Goal: Transaction & Acquisition: Purchase product/service

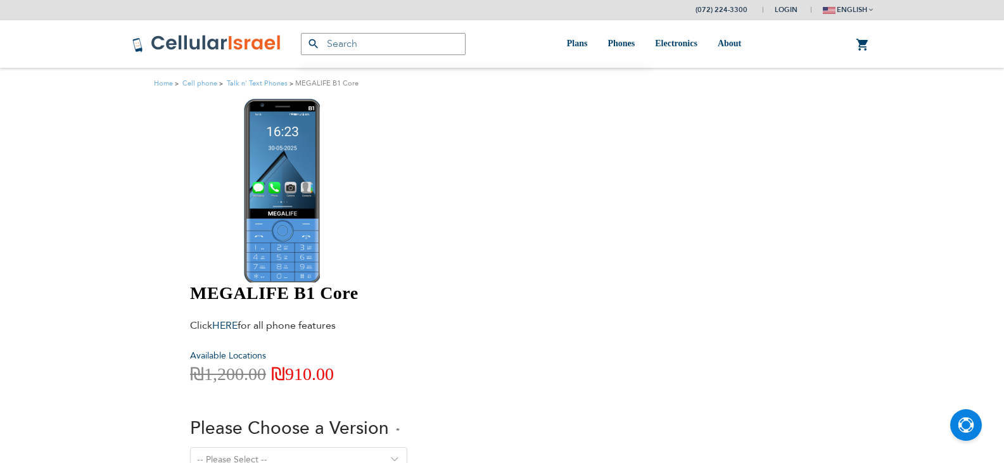
type input "ev4m"
click at [407, 447] on select "-- Please Select -- Version 1. Talk - Voice only, no texting Version 2. Text - …" at bounding box center [298, 459] width 217 height 25
select select "Version 5. Talk, Text, Media and drive - includes all apps mentioned above"
click at [407, 447] on select "-- Please Select -- Version 1. Talk - Voice only, no texting Version 2. Text - …" at bounding box center [298, 459] width 217 height 25
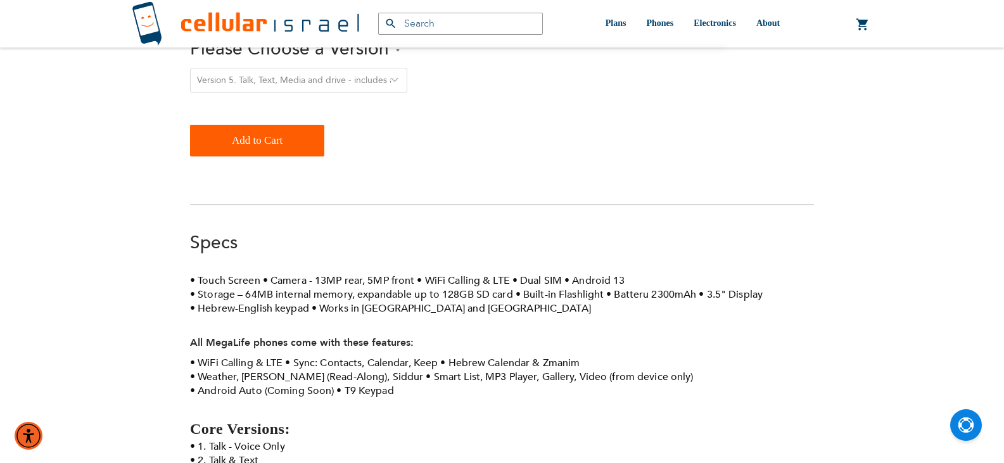
scroll to position [380, 0]
drag, startPoint x: 448, startPoint y: 296, endPoint x: 180, endPoint y: 263, distance: 270.4
click at [180, 263] on div "(072) 224-3300 Login Create Account Login english עברית" at bounding box center [502, 257] width 1004 height 1274
click at [180, 265] on div "(072) 224-3300 Login Create Account Login english עברית" at bounding box center [502, 257] width 1004 height 1274
drag, startPoint x: 180, startPoint y: 265, endPoint x: 300, endPoint y: 290, distance: 122.2
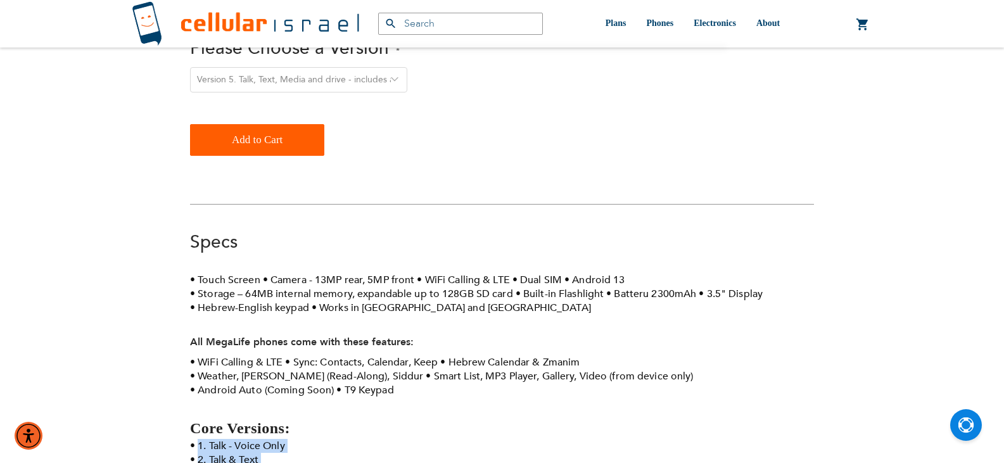
click at [300, 290] on div "(072) 224-3300 Login Create Account Login english עברית" at bounding box center [502, 257] width 1004 height 1274
click at [293, 439] on li "1. Talk - Voice Only" at bounding box center [502, 446] width 624 height 14
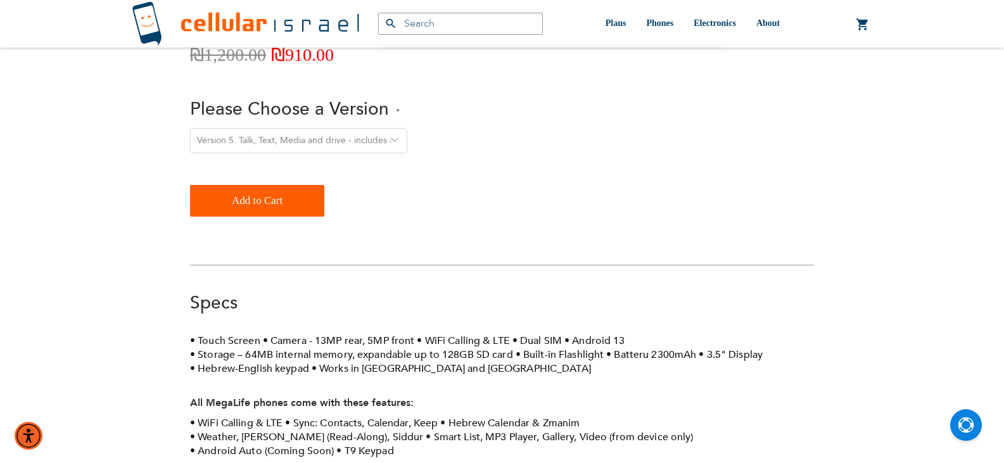
scroll to position [0, 0]
